Goal: Task Accomplishment & Management: Manage account settings

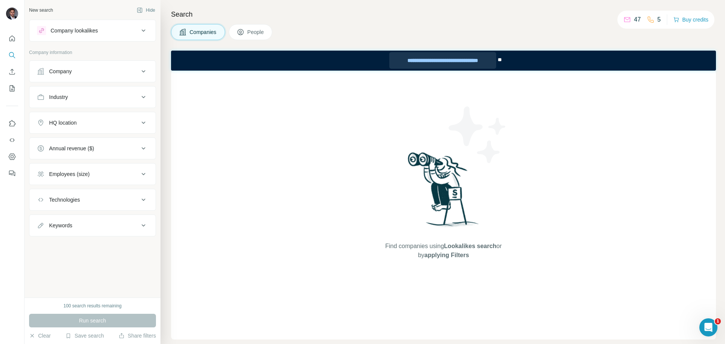
click at [459, 62] on div "**********" at bounding box center [442, 60] width 106 height 17
click at [411, 62] on div "**********" at bounding box center [442, 60] width 106 height 17
click at [455, 62] on div "**********" at bounding box center [442, 60] width 106 height 17
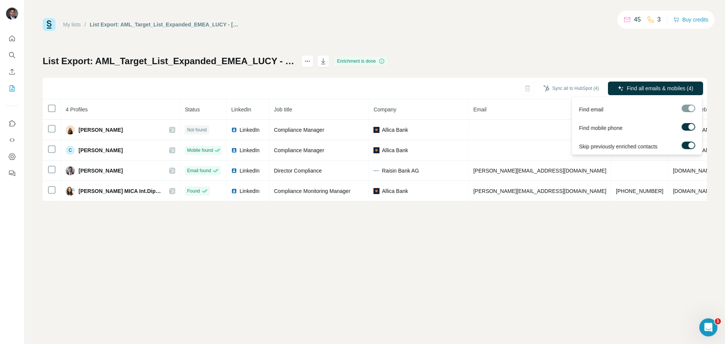
click at [690, 109] on div at bounding box center [688, 109] width 14 height 8
click at [573, 64] on div "List Export: AML_Target_List_Expanded_EMEA_LUCY - 23/09/2025 10:41 Enrichment i…" at bounding box center [375, 128] width 664 height 146
click at [657, 88] on span "Find all emails & mobiles (4)" at bounding box center [660, 89] width 66 height 8
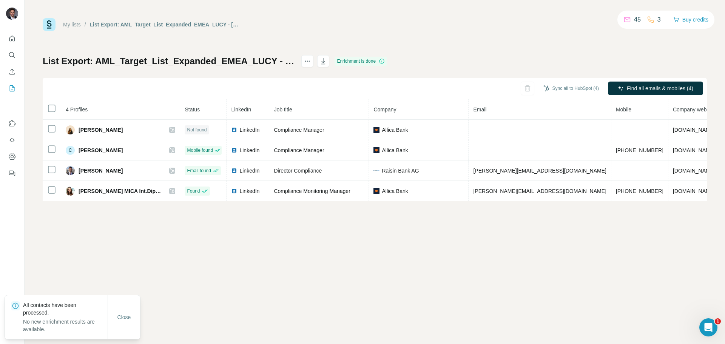
click at [614, 60] on div "List Export: AML_Target_List_Expanded_EMEA_LUCY - 23/09/2025 10:41 Enrichment i…" at bounding box center [375, 128] width 664 height 146
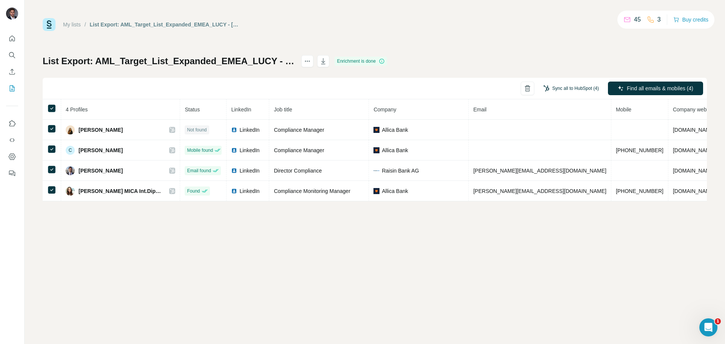
click at [565, 88] on button "Sync all to HubSpot (4)" at bounding box center [571, 88] width 66 height 11
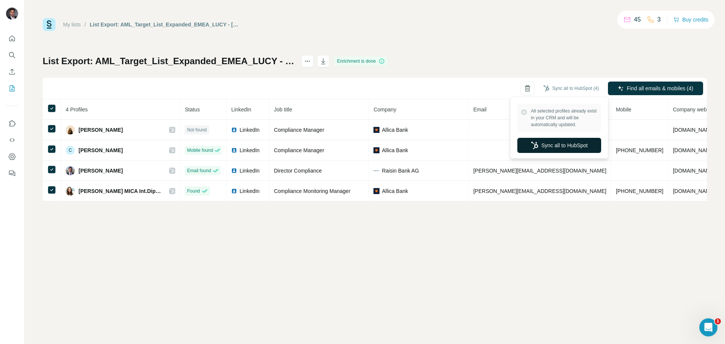
click at [567, 147] on button "Sync all to HubSpot" at bounding box center [559, 145] width 84 height 15
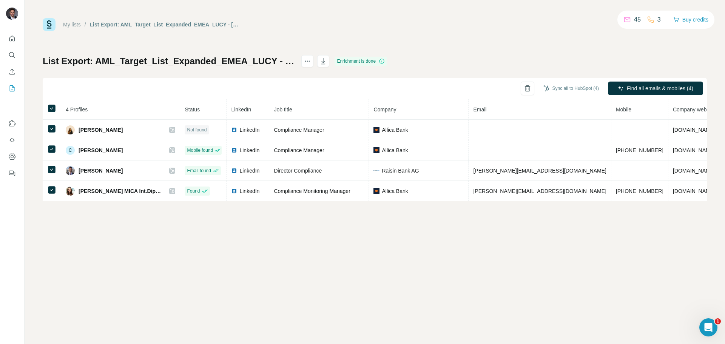
drag, startPoint x: 68, startPoint y: 29, endPoint x: 70, endPoint y: 22, distance: 7.2
click at [68, 28] on div "My lists / List Export: AML_Target_List_Expanded_EMEA_LUCY - 23/09/2025 10:41" at bounding box center [141, 24] width 197 height 13
click at [71, 22] on link "My lists" at bounding box center [72, 25] width 18 height 6
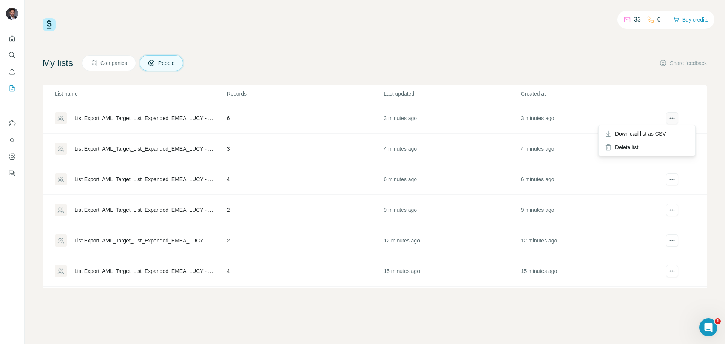
click at [668, 118] on icon "actions" at bounding box center [672, 118] width 8 height 8
click at [671, 118] on icon "actions" at bounding box center [671, 118] width 1 height 1
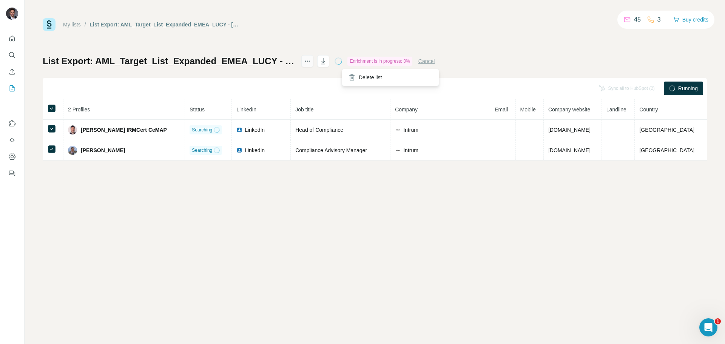
click at [311, 62] on icon "actions" at bounding box center [307, 61] width 8 height 8
click at [682, 88] on span "Running" at bounding box center [688, 89] width 20 height 8
click at [624, 88] on div "Sync all to HubSpot (2)" at bounding box center [626, 89] width 66 height 14
click at [368, 253] on div "My lists / List Export: AML_Target_List_Expanded_EMEA_LUCY - 23/09/2025 10:45 4…" at bounding box center [375, 172] width 700 height 344
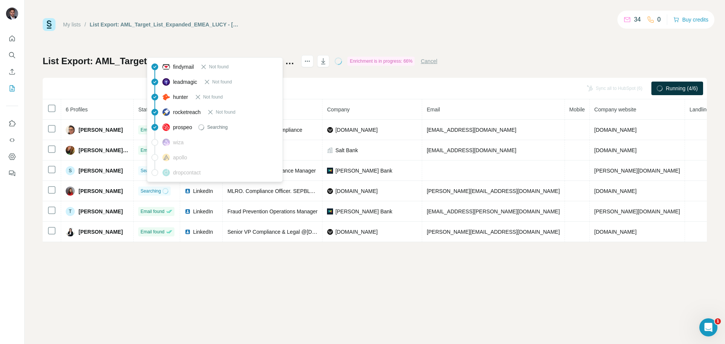
click at [379, 273] on div "My lists / List Export: AML_Target_List_Expanded_EMEA_LUCY - [DATE] 10:54 34 0 …" at bounding box center [375, 172] width 700 height 344
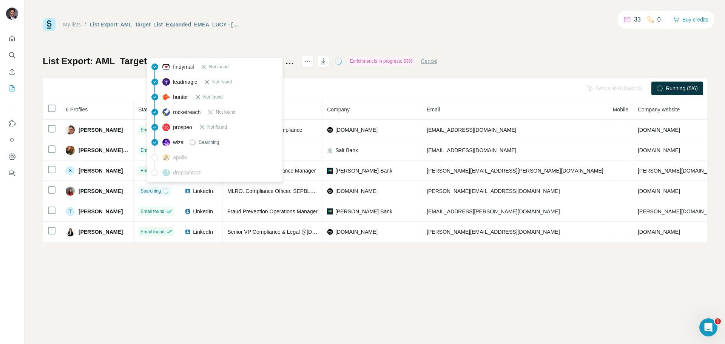
click at [232, 305] on div "My lists / List Export: AML_Target_List_Expanded_EMEA_LUCY - [DATE] 10:54 33 0 …" at bounding box center [375, 172] width 700 height 344
